Goal: Register for event/course

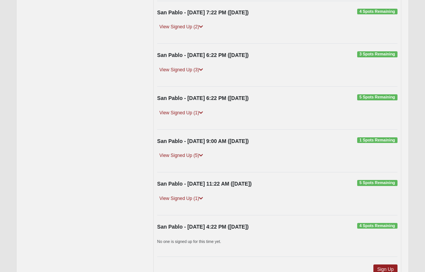
scroll to position [157, 0]
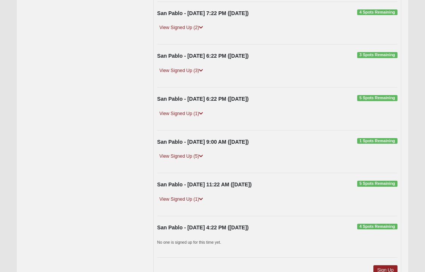
click at [192, 194] on div "San Pablo - 9/14/2025 11:22 AM (9/14/2025) 5 Spots Remaining View Signed Up (1)…" at bounding box center [277, 193] width 252 height 27
click at [195, 196] on link "View Signed Up (1)" at bounding box center [181, 199] width 48 height 8
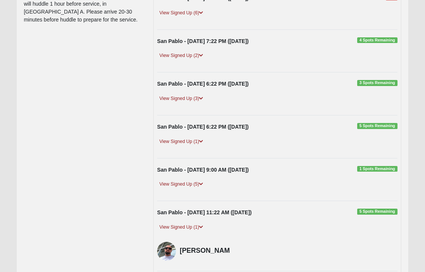
scroll to position [128, 0]
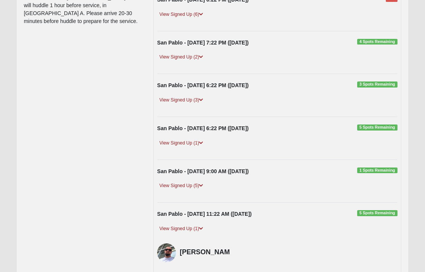
click at [199, 147] on div "View Signed Up (1)" at bounding box center [277, 145] width 252 height 13
click at [199, 144] on link "View Signed Up (1)" at bounding box center [181, 143] width 48 height 8
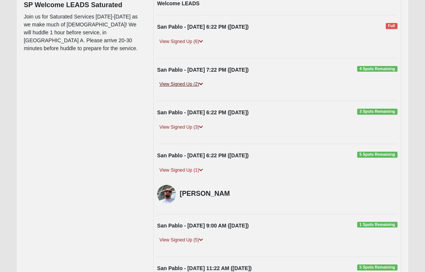
scroll to position [98, 0]
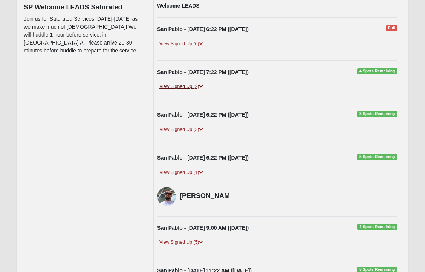
click at [196, 84] on link "View Signed Up (2)" at bounding box center [181, 86] width 48 height 8
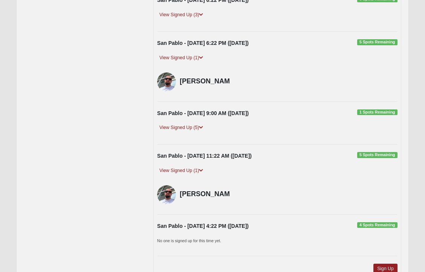
scroll to position [241, 0]
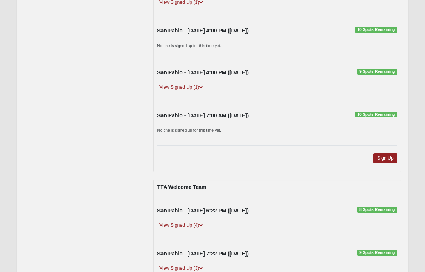
scroll to position [177, 0]
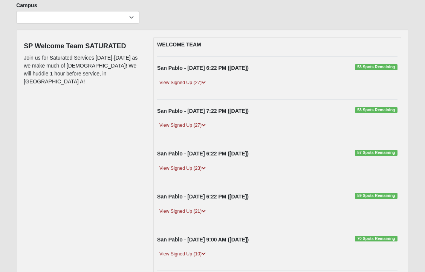
scroll to position [59, 0]
